Goal: Check status: Check status

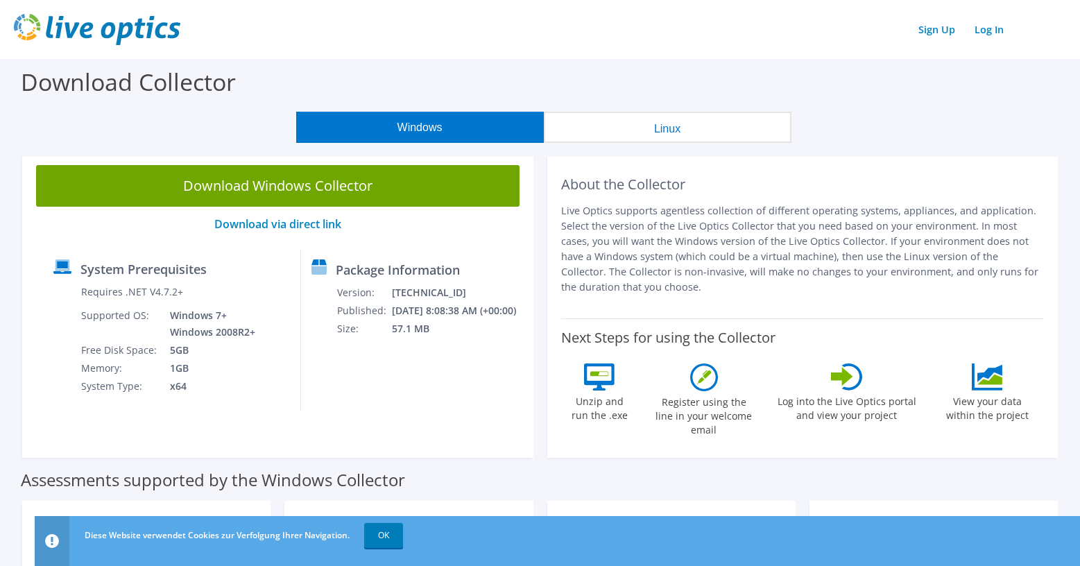
click at [404, 263] on label "Package Information" at bounding box center [398, 270] width 124 height 14
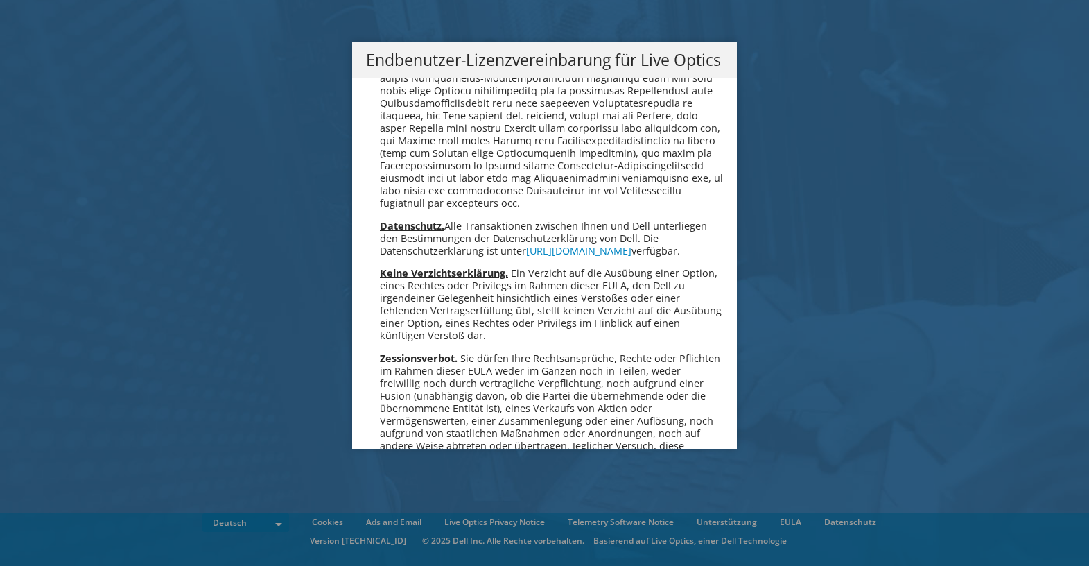
scroll to position [6803, 0]
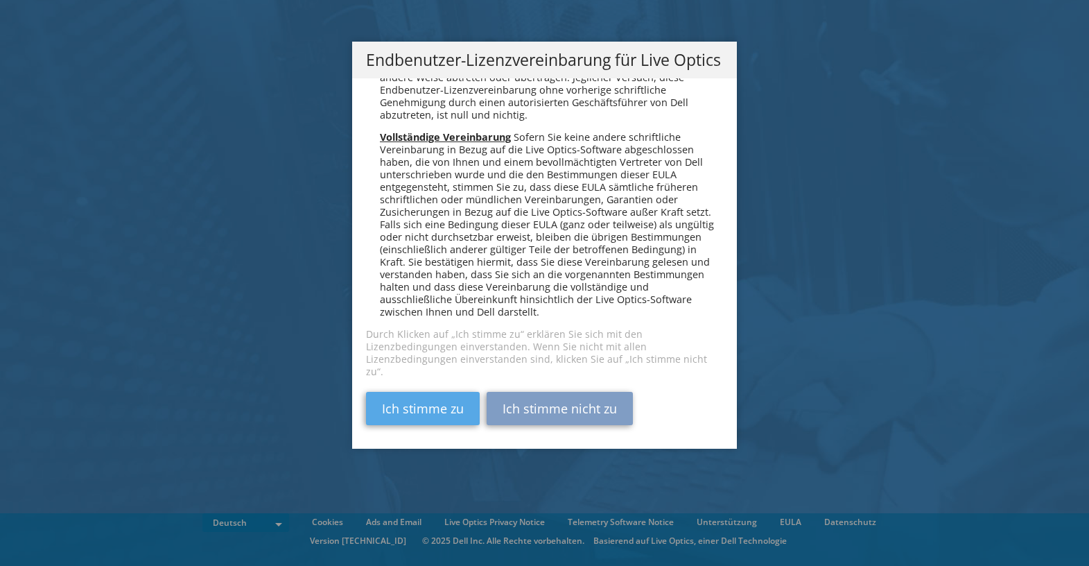
click at [433, 405] on link "Ich stimme zu" at bounding box center [423, 408] width 114 height 33
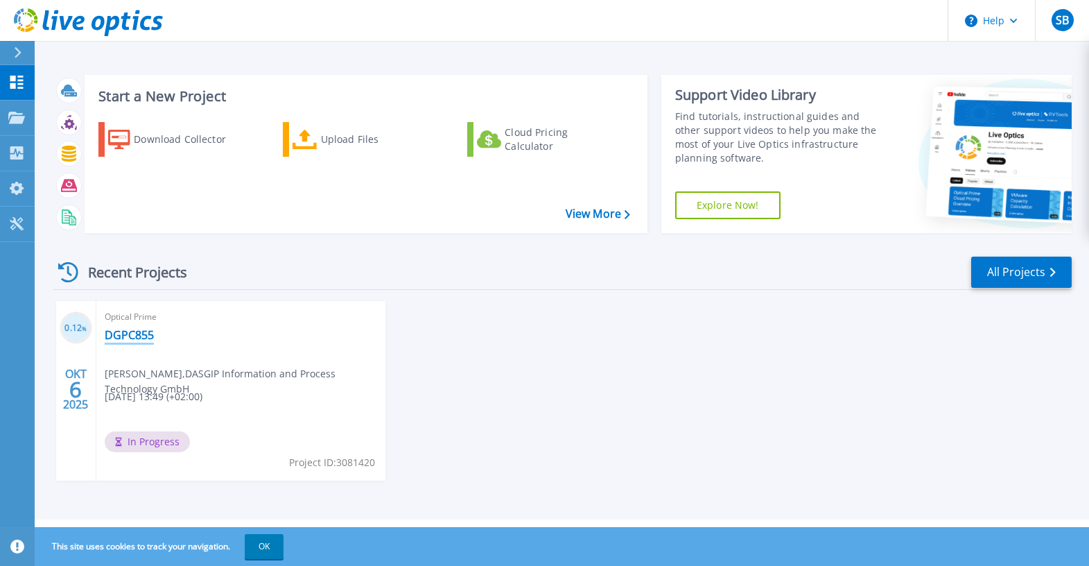
click at [123, 338] on link "DGPC855" at bounding box center [129, 335] width 49 height 14
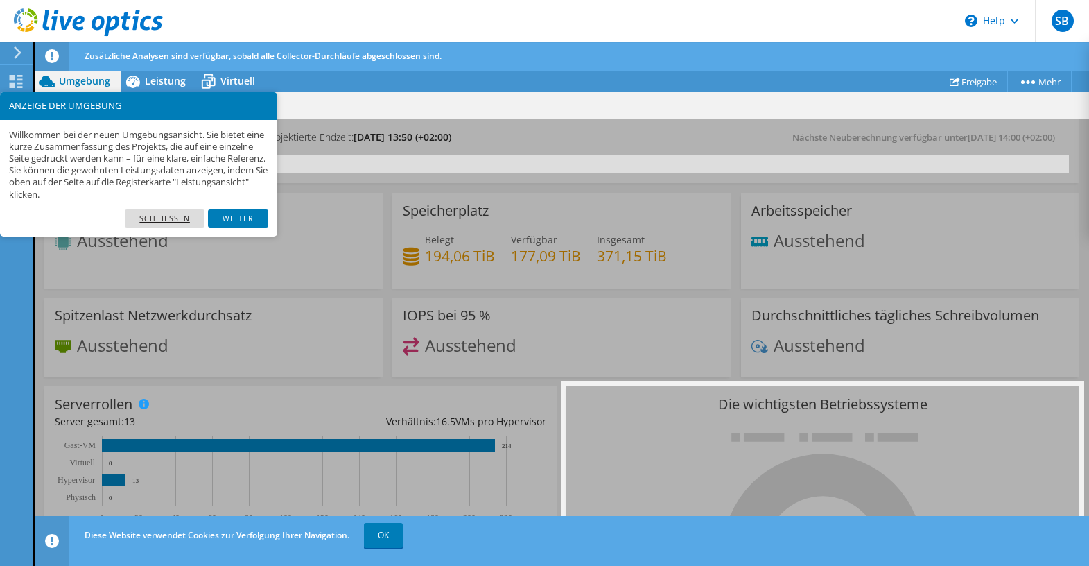
click at [176, 219] on link "Schließen" at bounding box center [165, 218] width 80 height 18
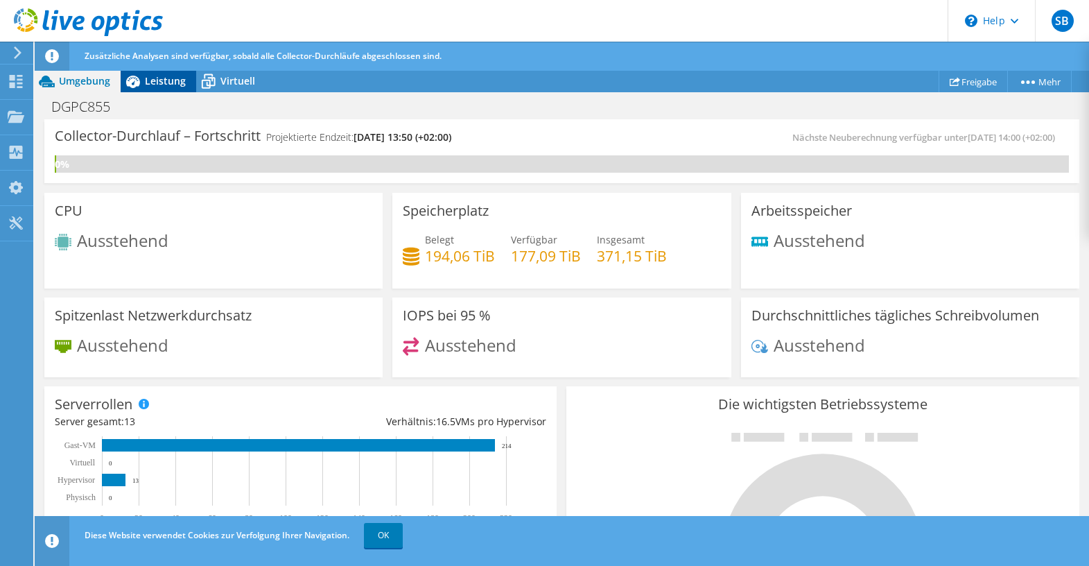
click at [165, 82] on span "Leistung" at bounding box center [165, 80] width 41 height 13
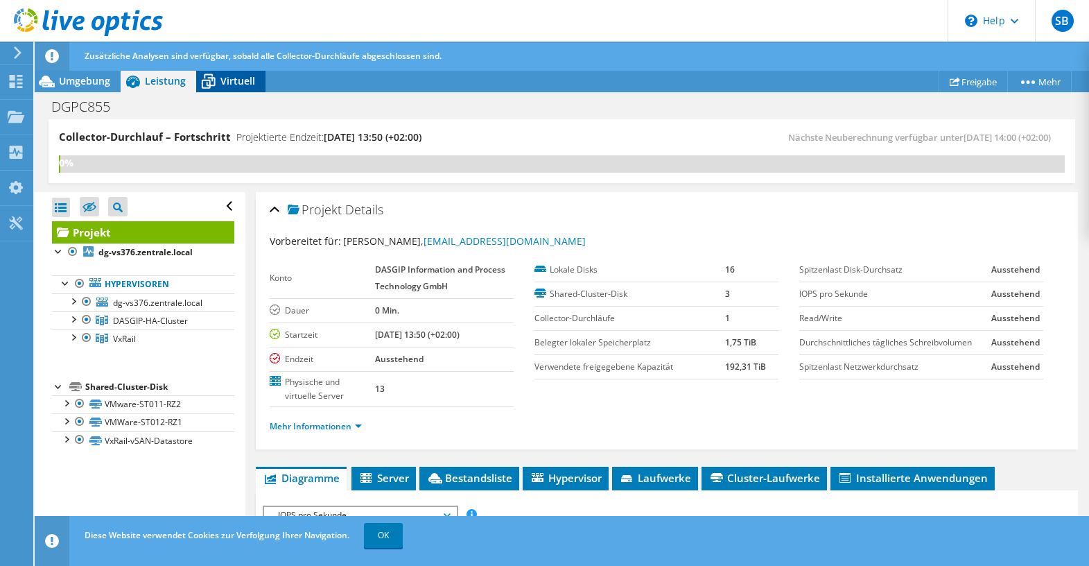
click at [234, 87] on span "Virtuell" at bounding box center [237, 80] width 35 height 13
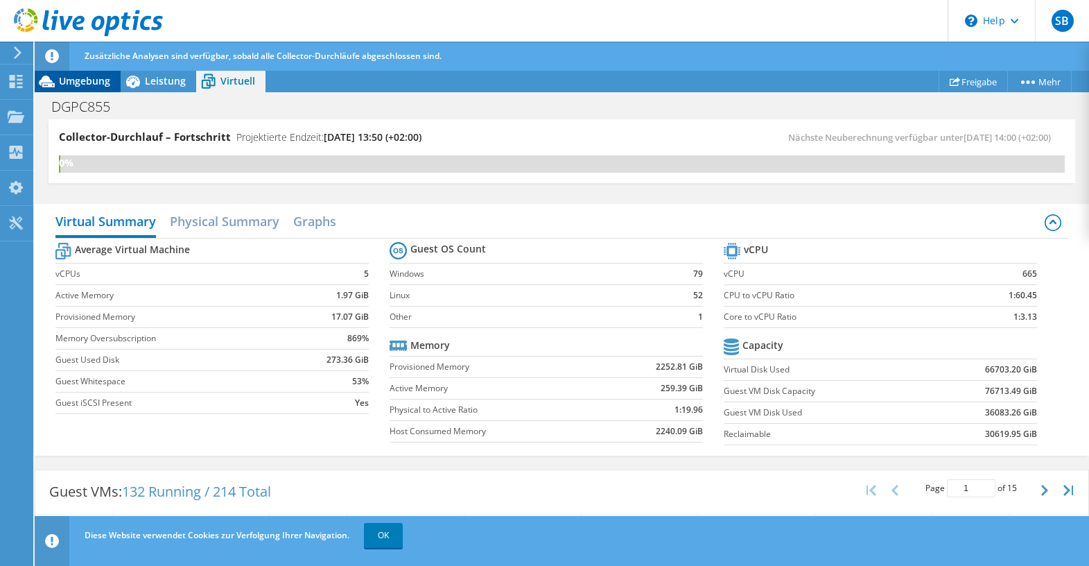
click at [92, 76] on span "Umgebung" at bounding box center [84, 80] width 51 height 13
